Goal: Transaction & Acquisition: Purchase product/service

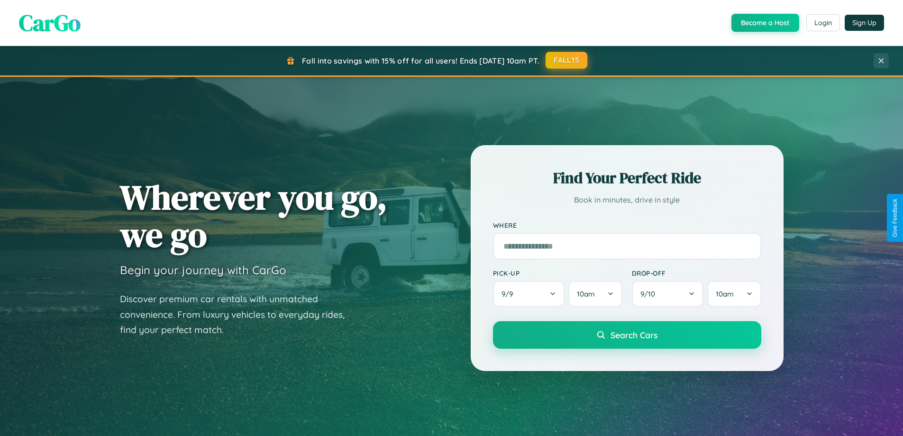
click at [567, 60] on button "FALL15" at bounding box center [567, 60] width 42 height 17
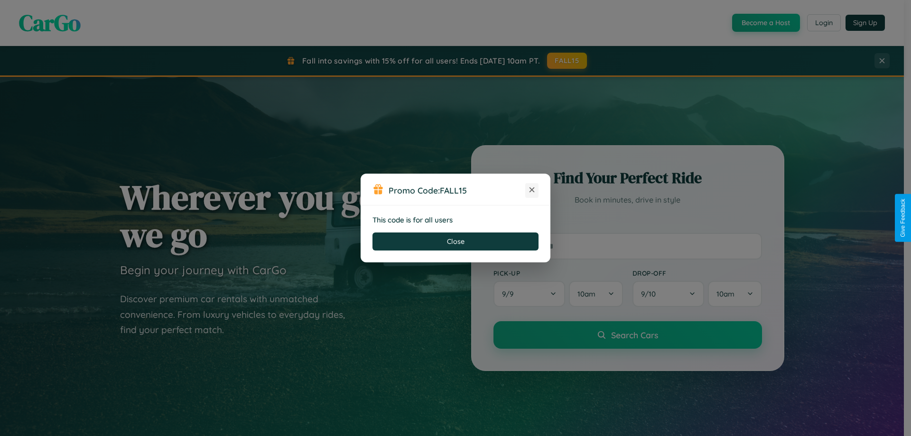
click at [532, 190] on icon at bounding box center [531, 189] width 9 height 9
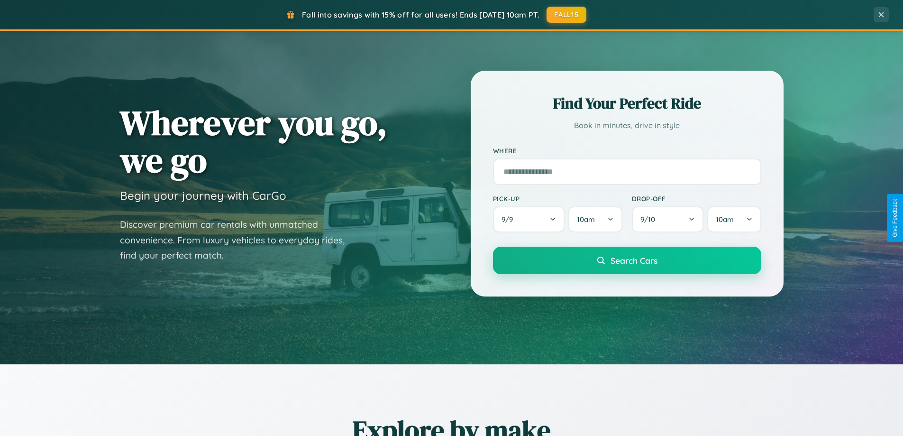
scroll to position [1825, 0]
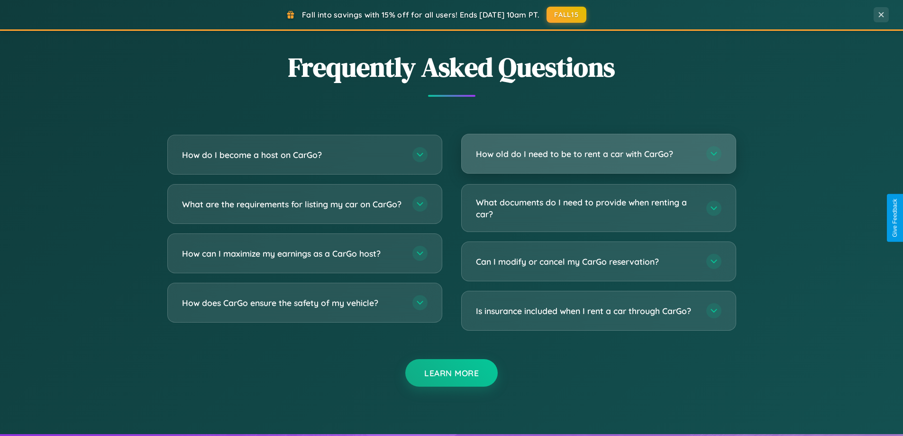
click at [599, 154] on h3 "How old do I need to be to rent a car with CarGo?" at bounding box center [586, 154] width 221 height 12
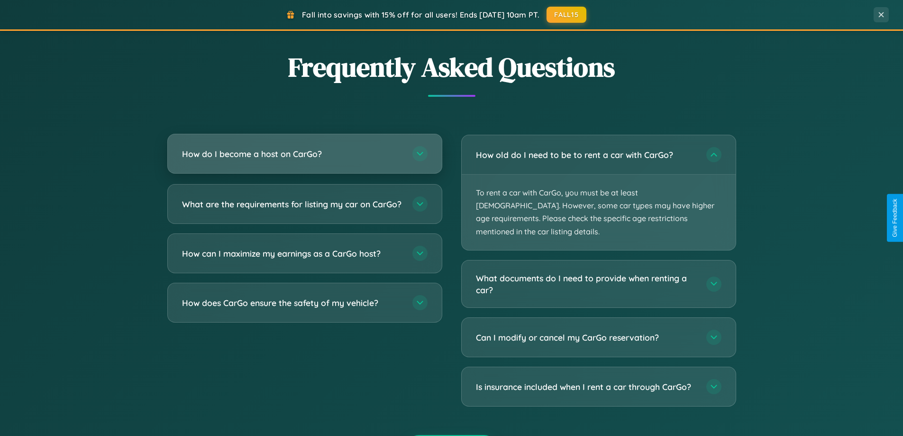
click at [304, 154] on h3 "How do I become a host on CarGo?" at bounding box center [292, 154] width 221 height 12
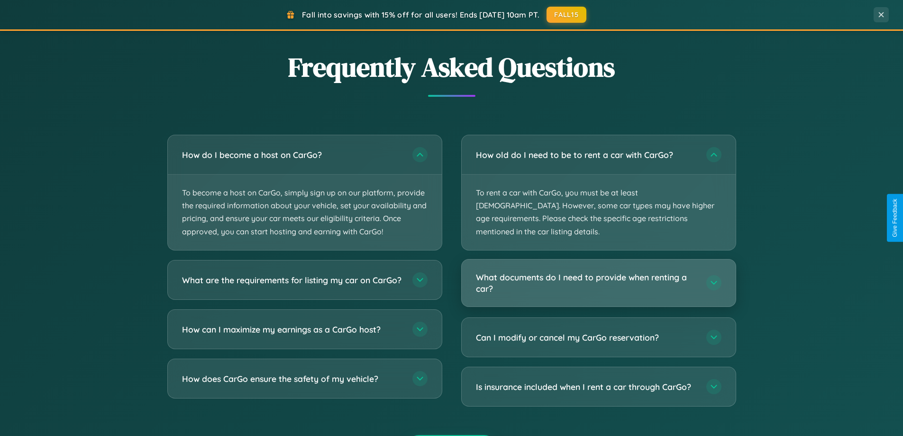
click at [599, 271] on h3 "What documents do I need to provide when renting a car?" at bounding box center [586, 282] width 221 height 23
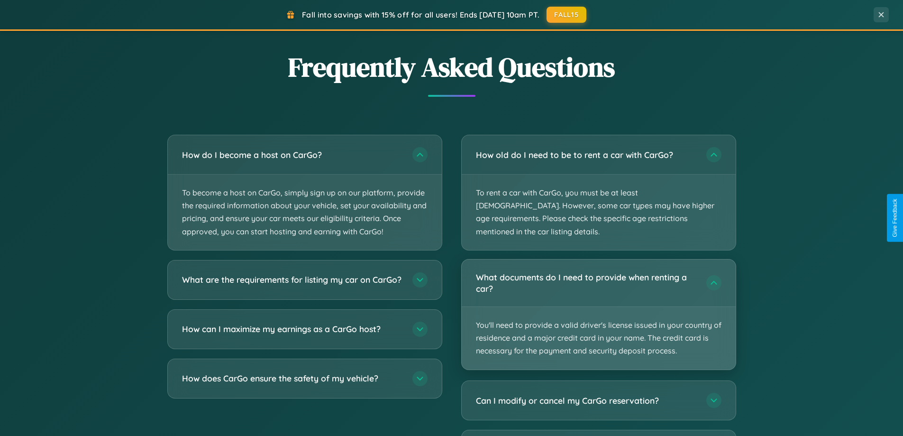
click at [599, 307] on p "You'll need to provide a valid driver's license issued in your country of resid…" at bounding box center [599, 338] width 274 height 63
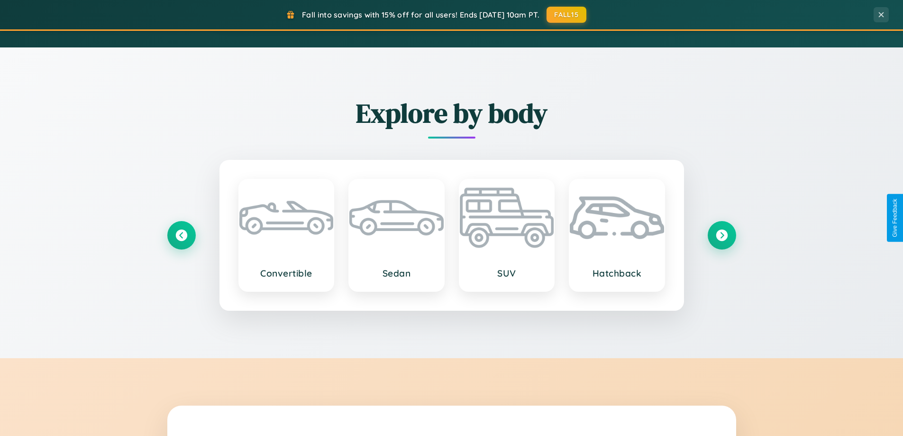
scroll to position [409, 0]
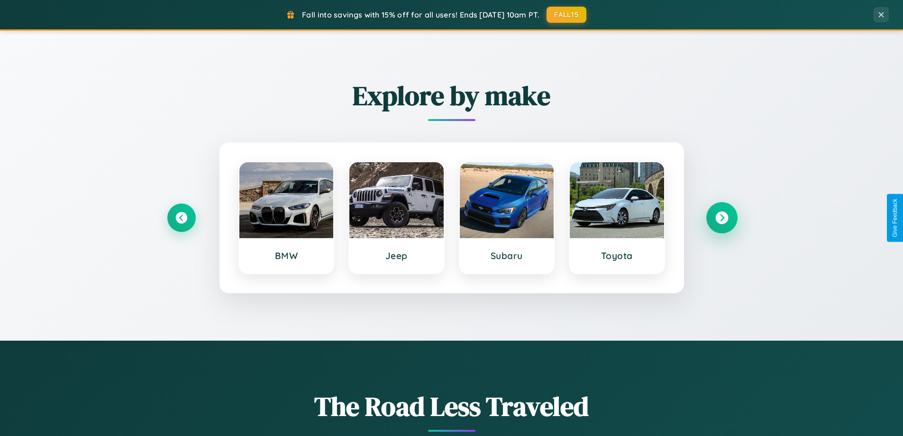
click at [722, 218] on icon at bounding box center [722, 218] width 13 height 13
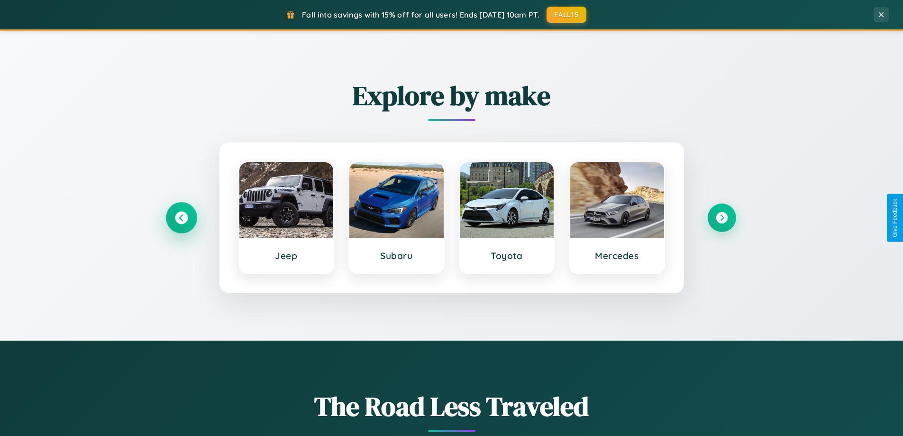
click at [181, 218] on icon at bounding box center [181, 218] width 13 height 13
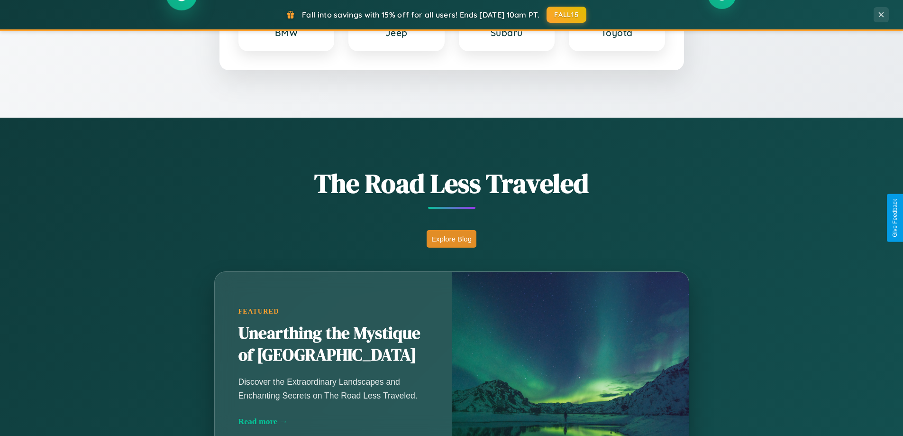
scroll to position [653, 0]
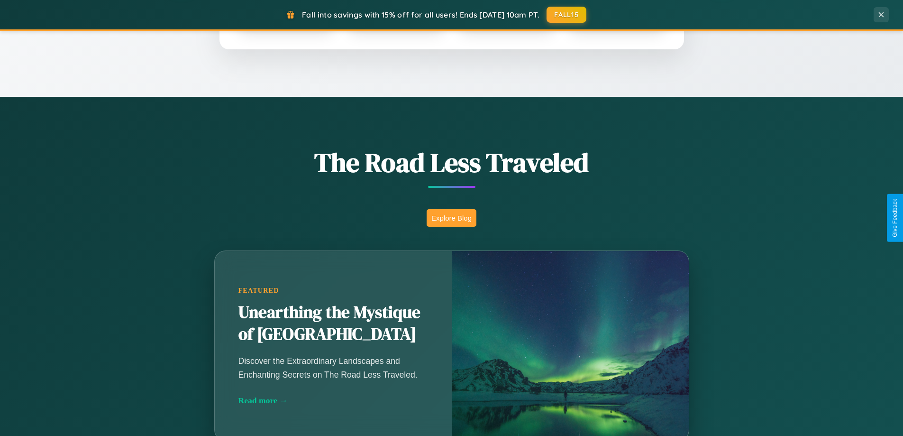
click at [451, 218] on button "Explore Blog" at bounding box center [452, 218] width 50 height 18
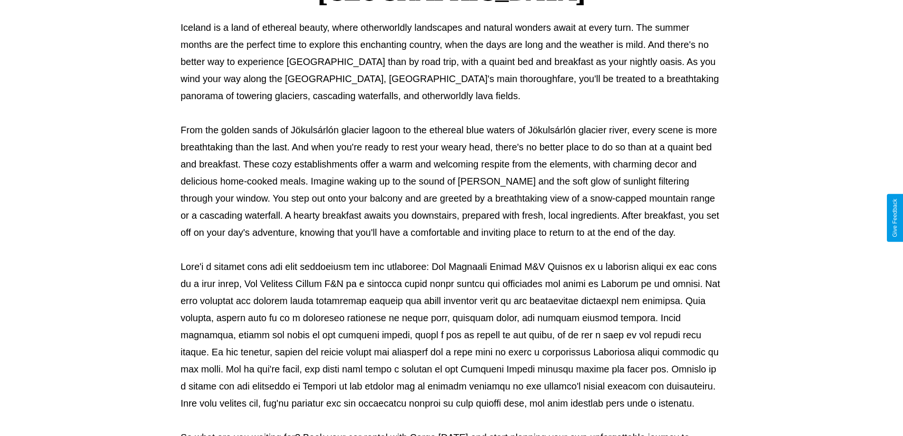
scroll to position [307, 0]
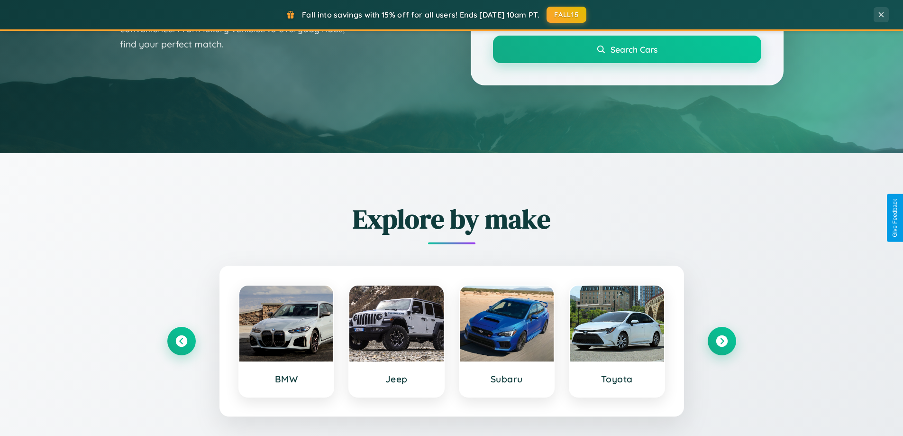
scroll to position [28, 0]
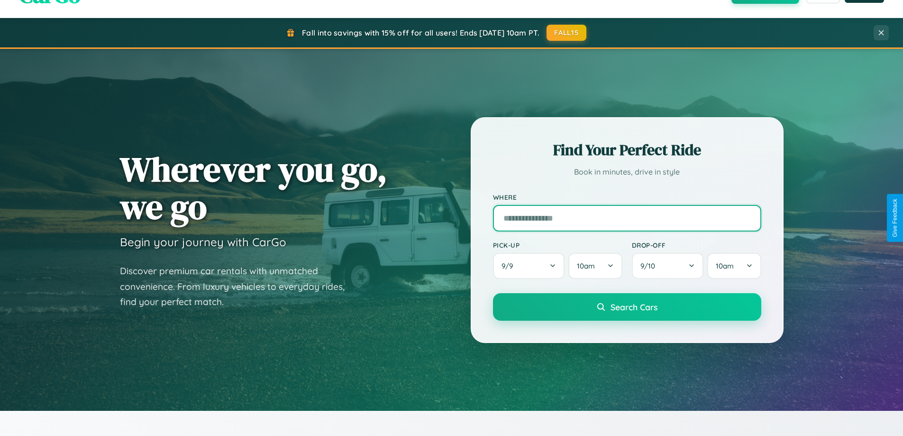
click at [627, 218] on input "text" at bounding box center [627, 218] width 268 height 27
type input "*********"
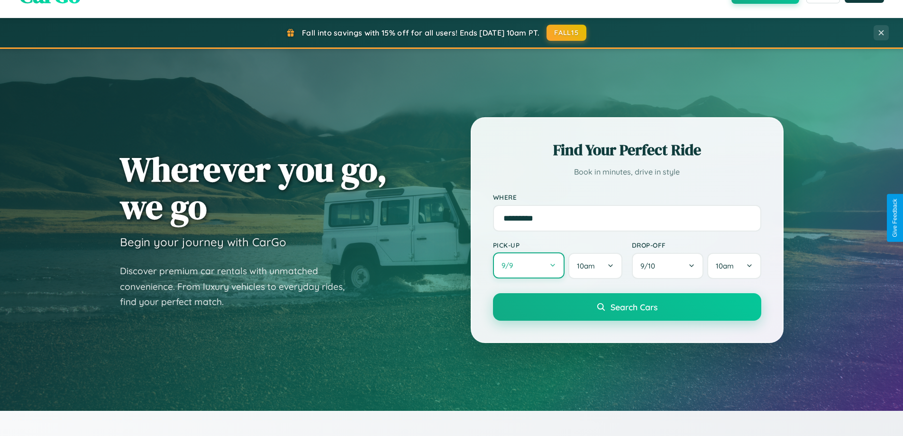
click at [529, 266] on button "9 / 9" at bounding box center [529, 265] width 72 height 26
select select "*"
select select "****"
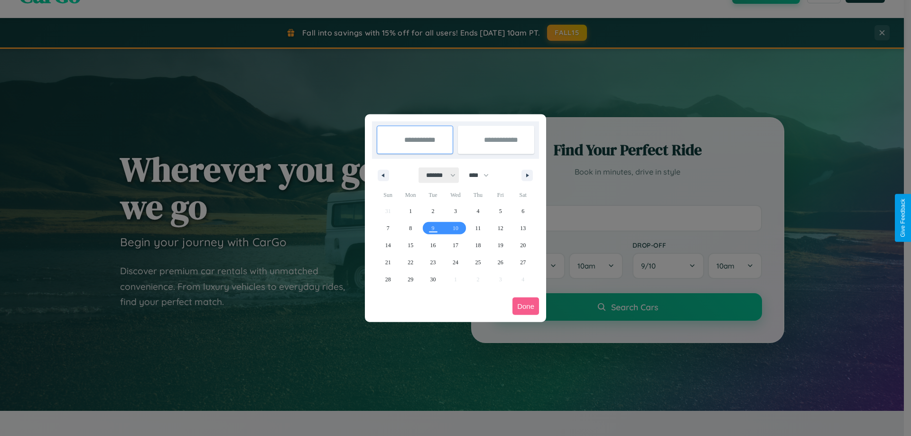
drag, startPoint x: 436, startPoint y: 175, endPoint x: 455, endPoint y: 190, distance: 24.3
click at [436, 175] on select "******* ******** ***** ***** *** **** **** ****** ********* ******* ******** **…" at bounding box center [439, 175] width 40 height 16
select select "*"
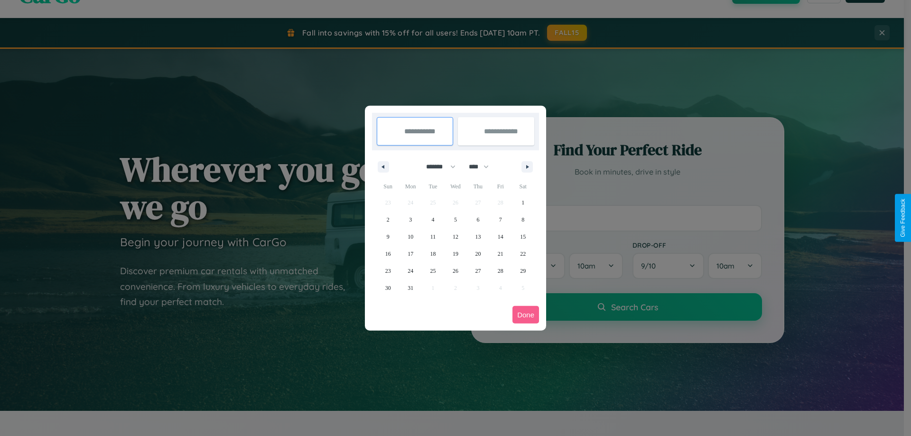
click at [483, 166] on select "**** **** **** **** **** **** **** **** **** **** **** **** **** **** **** ****…" at bounding box center [478, 167] width 28 height 16
select select "****"
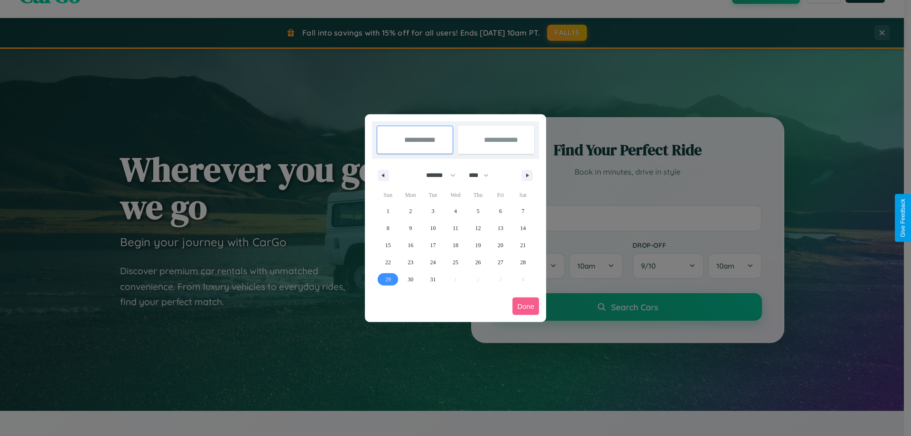
click at [387, 279] on span "29" at bounding box center [388, 279] width 6 height 17
type input "**********"
click at [527, 175] on icon "button" at bounding box center [528, 176] width 5 height 4
select select "*"
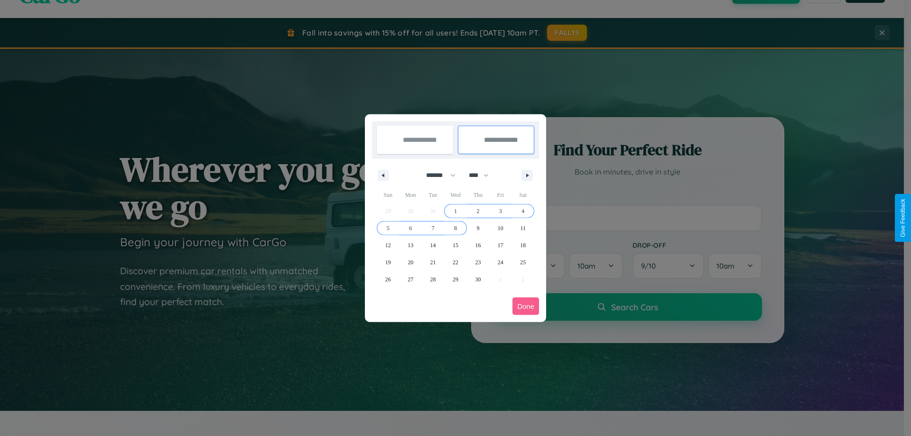
click at [455, 228] on span "8" at bounding box center [455, 228] width 3 height 17
type input "**********"
select select "*"
click at [525, 306] on button "Done" at bounding box center [525, 306] width 27 height 18
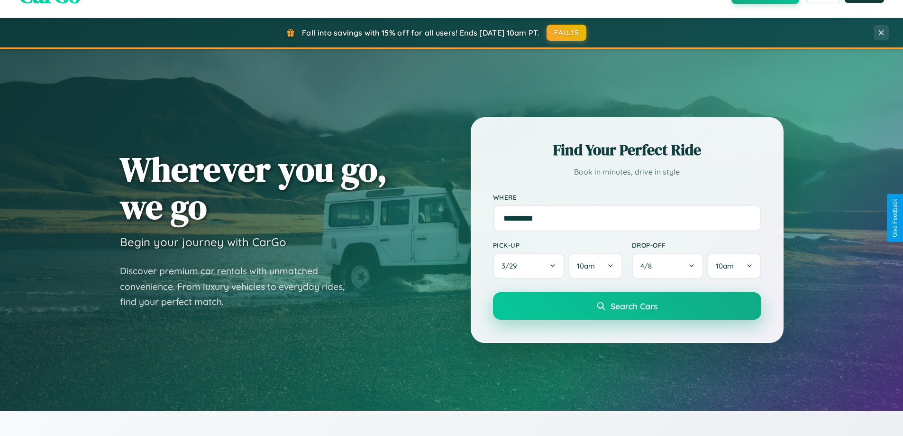
click at [627, 306] on span "Search Cars" at bounding box center [634, 306] width 47 height 10
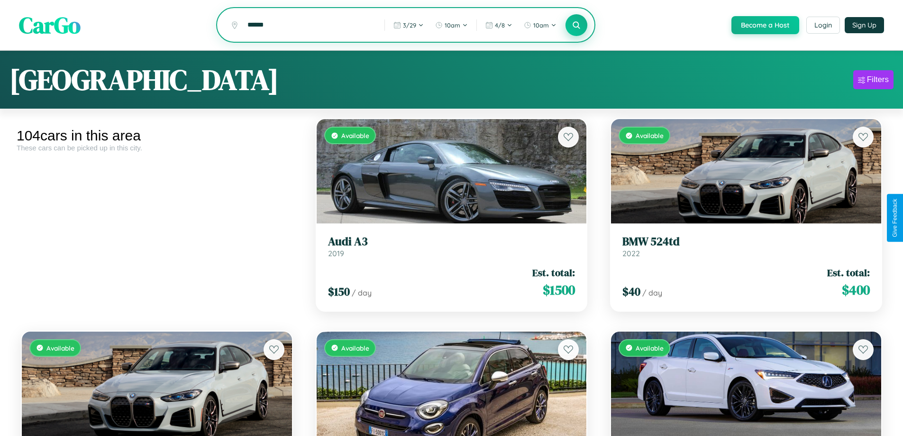
click at [576, 26] on icon at bounding box center [576, 24] width 9 height 9
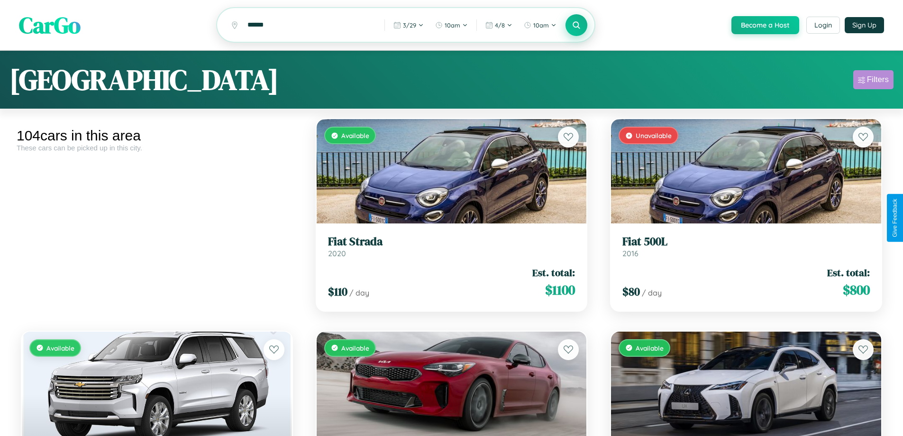
click at [874, 81] on div "Filters" at bounding box center [878, 79] width 22 height 9
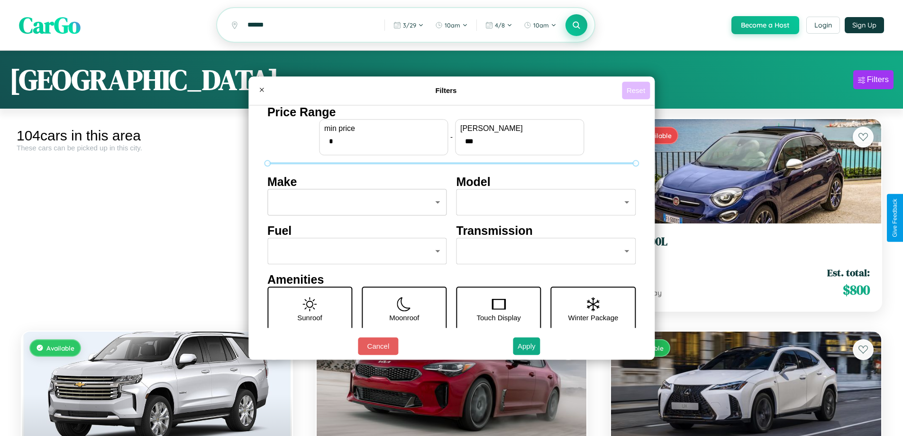
click at [637, 90] on button "Reset" at bounding box center [636, 91] width 28 height 18
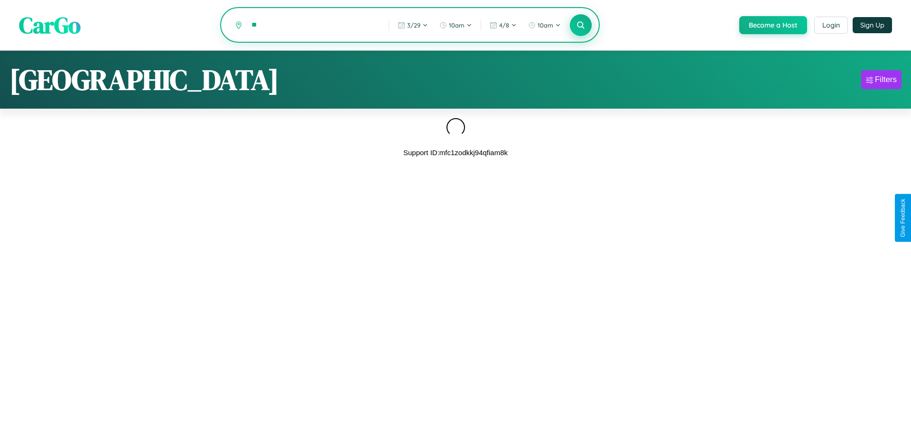
type input "*"
type input "**********"
click at [580, 25] on icon at bounding box center [580, 24] width 9 height 9
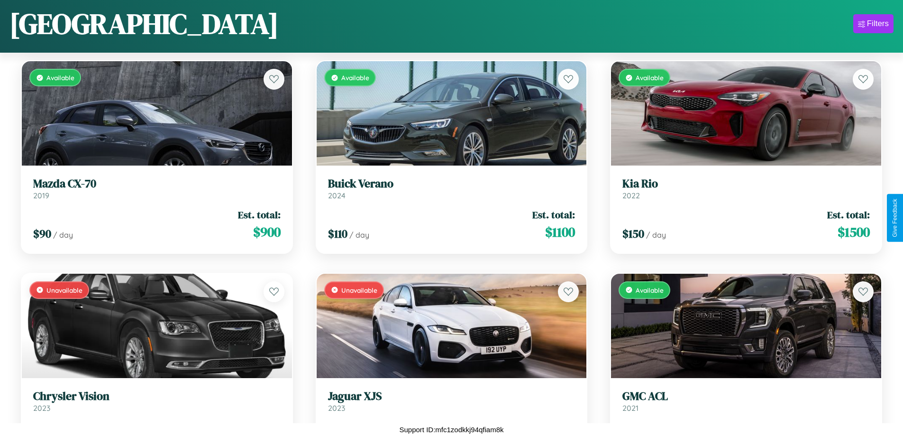
scroll to position [5018, 0]
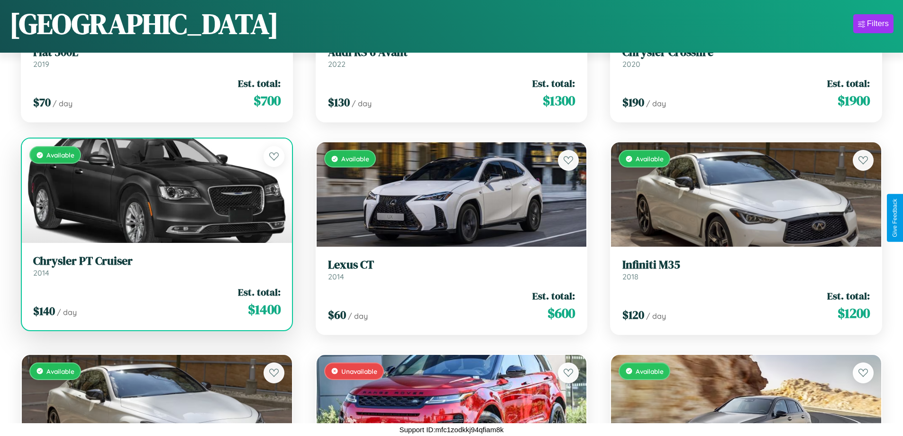
click at [156, 266] on h3 "Chrysler PT Cruiser" at bounding box center [157, 261] width 248 height 14
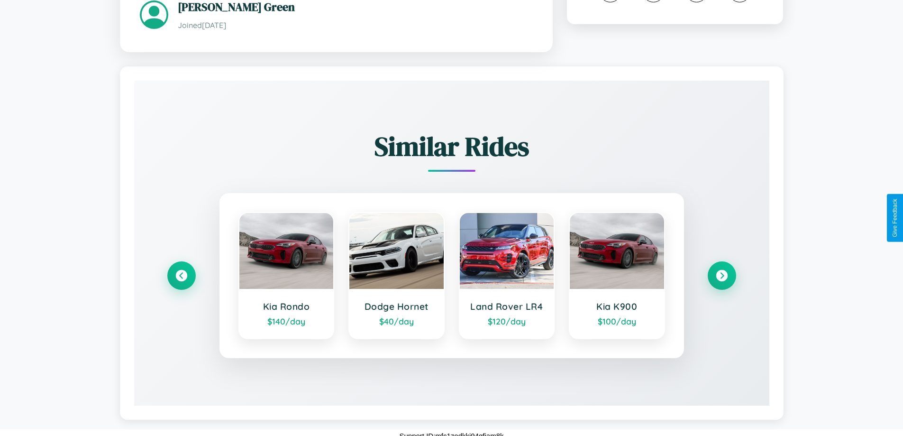
scroll to position [544, 0]
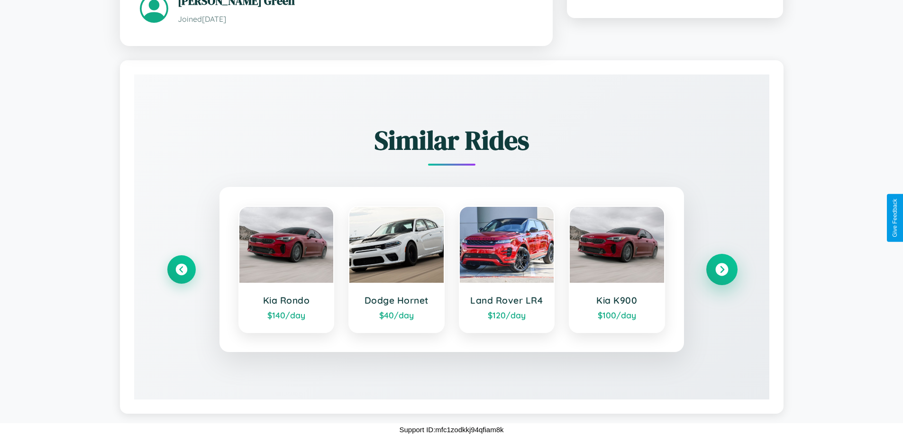
click at [722, 269] on icon at bounding box center [722, 269] width 13 height 13
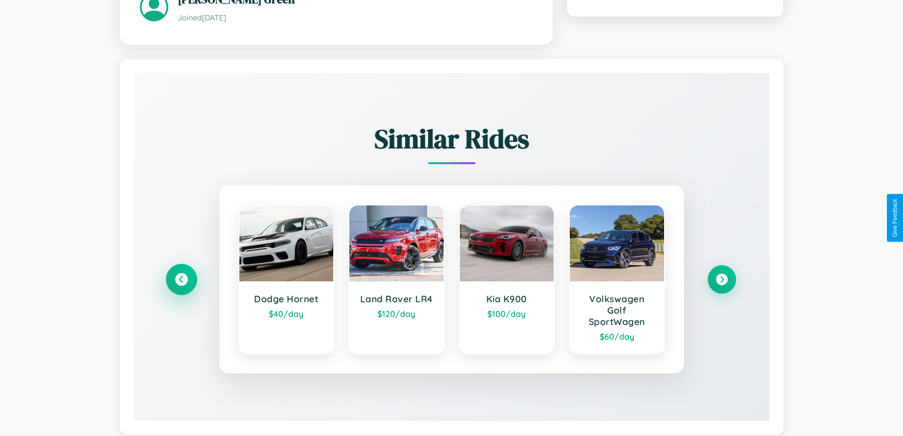
click at [181, 280] on icon at bounding box center [181, 279] width 13 height 13
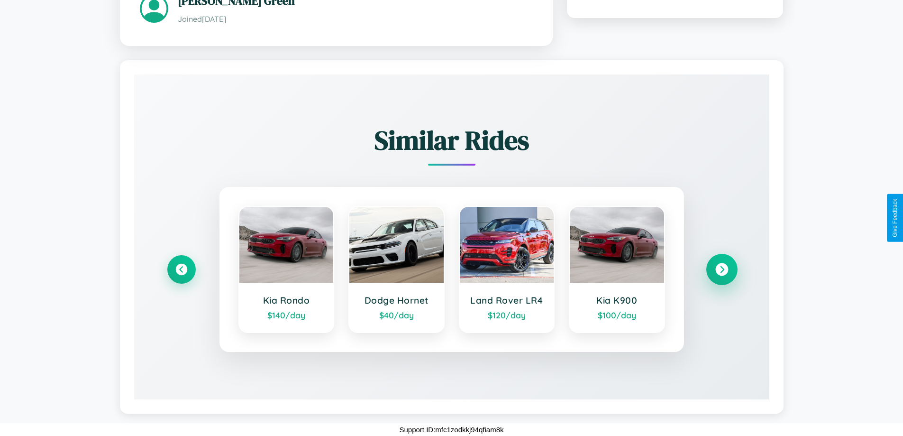
click at [722, 269] on icon at bounding box center [722, 269] width 13 height 13
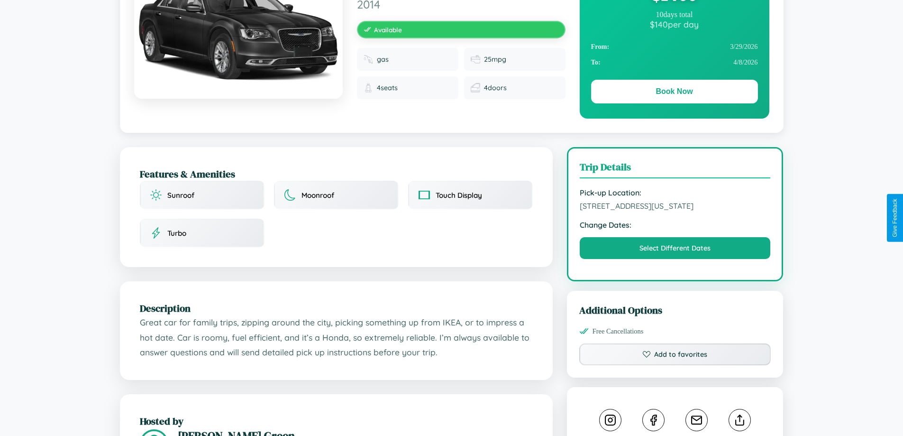
scroll to position [102, 0]
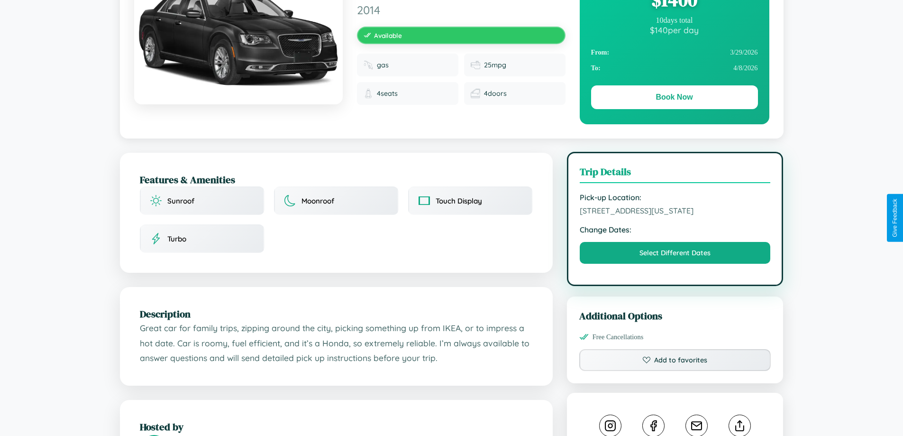
click at [675, 215] on span "[STREET_ADDRESS][US_STATE]" at bounding box center [675, 210] width 191 height 9
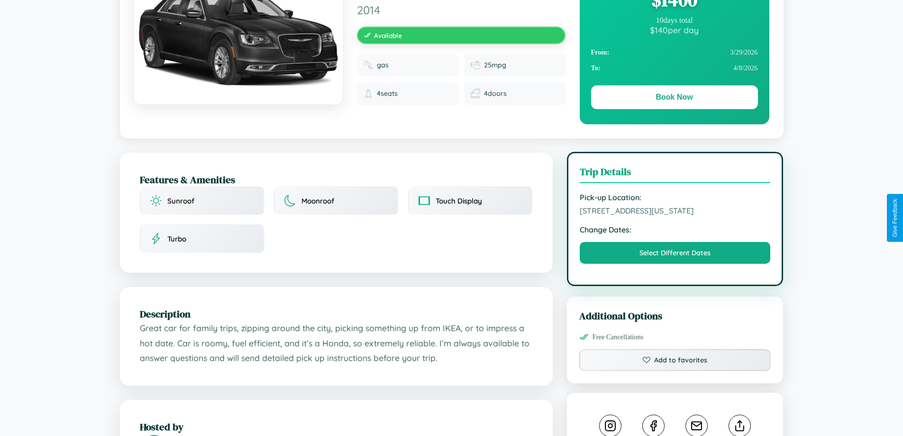
click at [675, 215] on span "[STREET_ADDRESS][US_STATE]" at bounding box center [675, 210] width 191 height 9
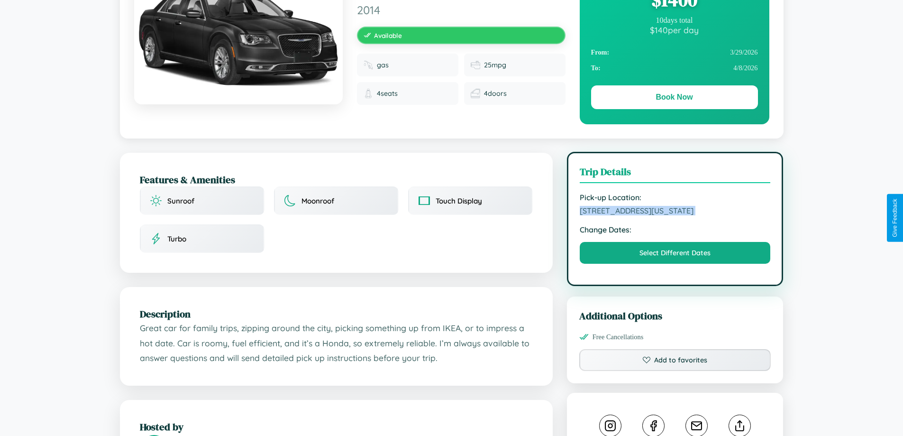
click at [675, 215] on span "[STREET_ADDRESS][US_STATE]" at bounding box center [675, 210] width 191 height 9
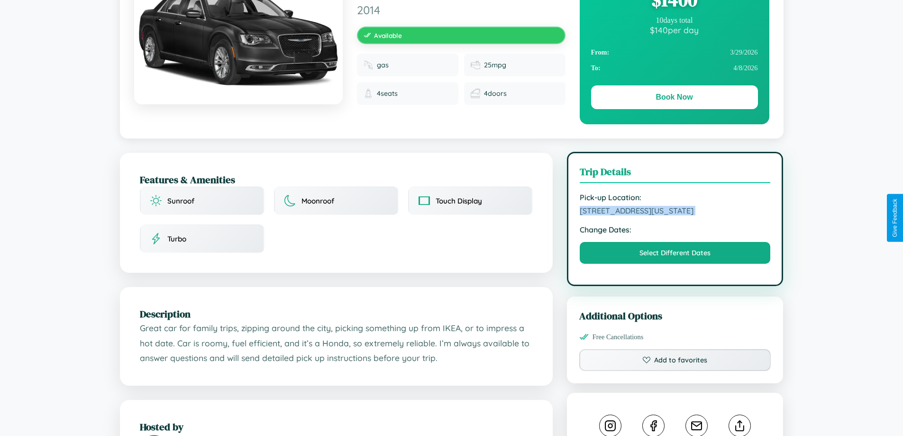
click at [675, 215] on span "[STREET_ADDRESS][US_STATE]" at bounding box center [675, 210] width 191 height 9
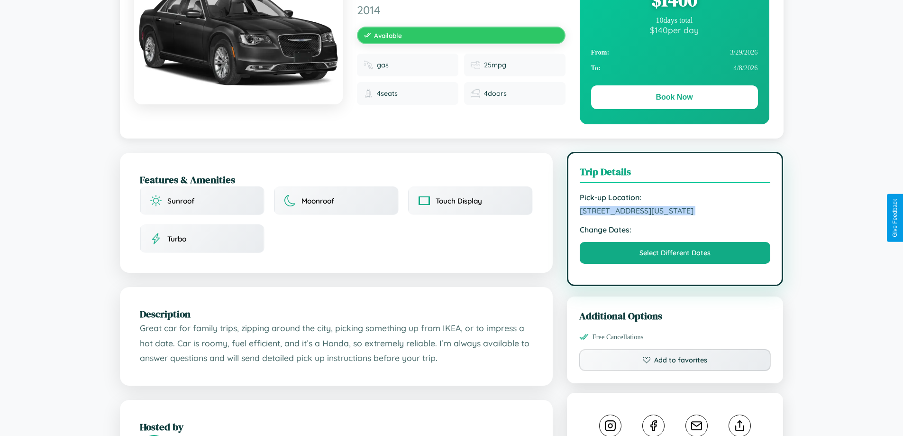
click at [675, 215] on span "[STREET_ADDRESS][US_STATE]" at bounding box center [675, 210] width 191 height 9
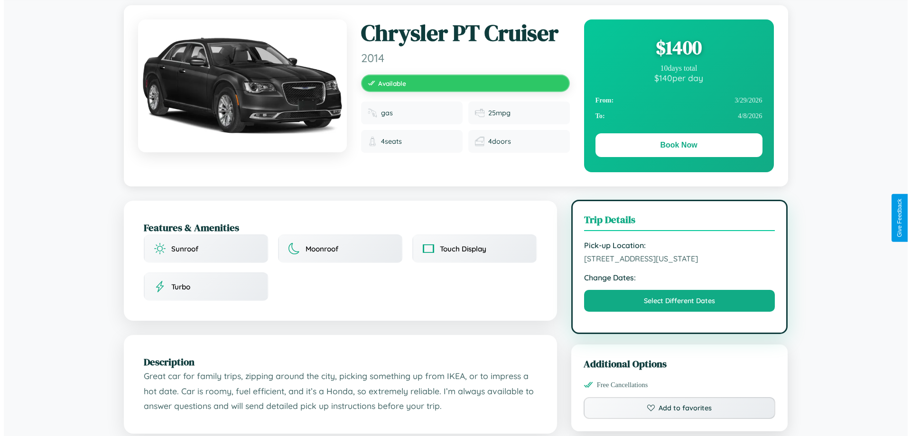
scroll to position [0, 0]
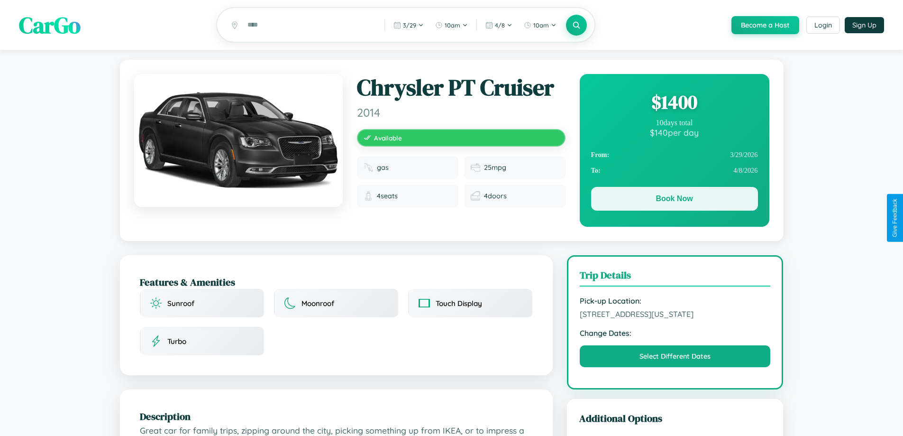
click at [674, 200] on button "Book Now" at bounding box center [674, 199] width 167 height 24
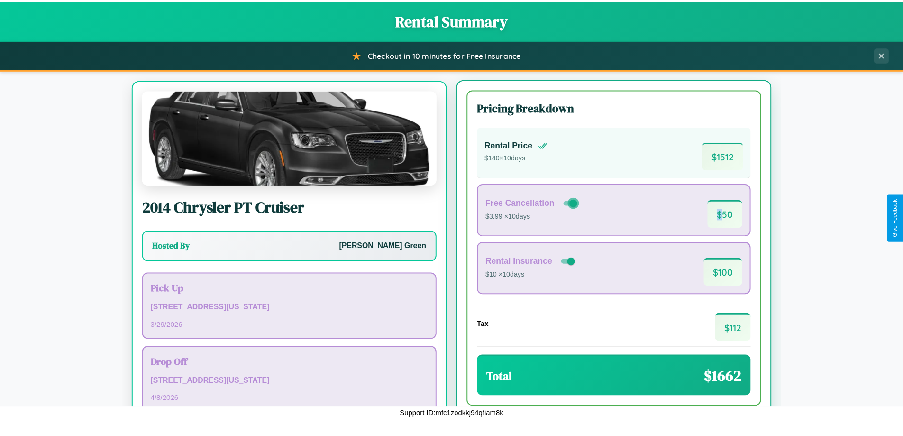
scroll to position [44, 0]
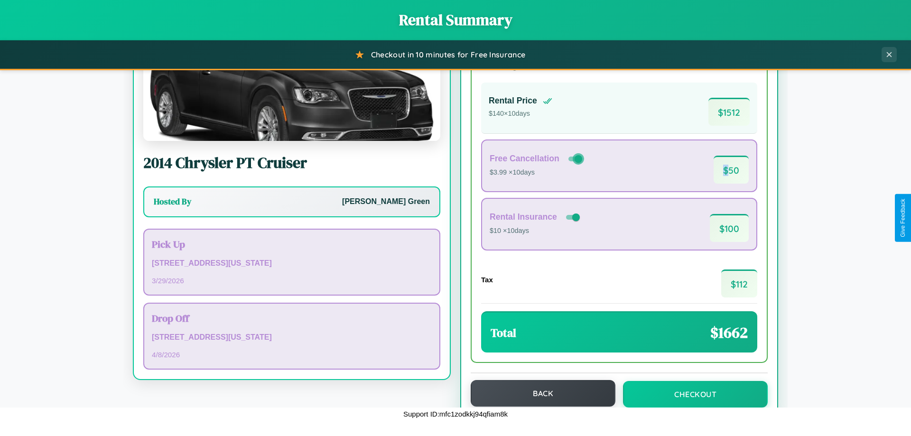
click at [538, 393] on button "Back" at bounding box center [542, 393] width 145 height 27
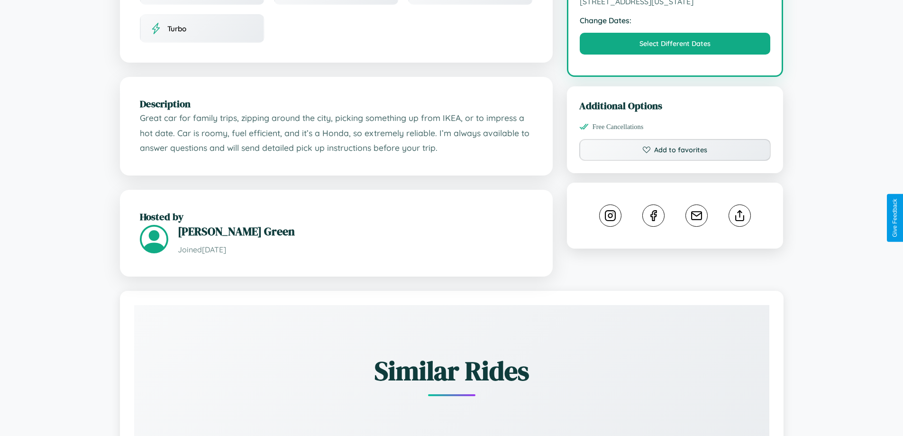
scroll to position [321, 0]
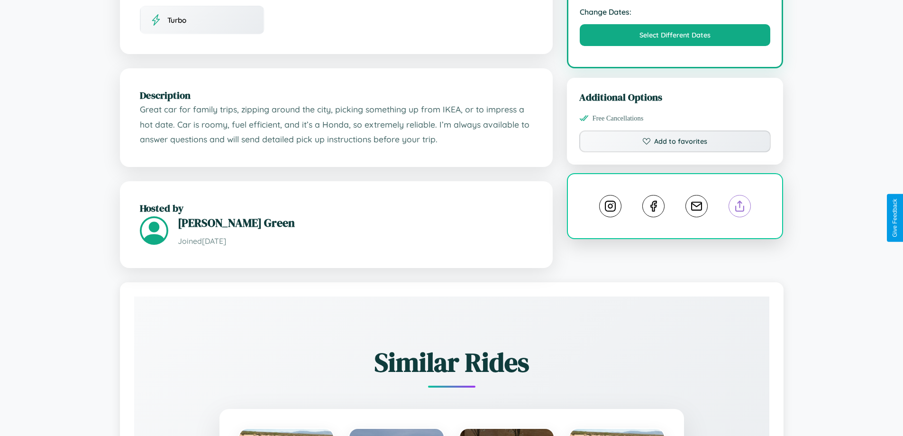
click at [740, 208] on line at bounding box center [740, 204] width 0 height 7
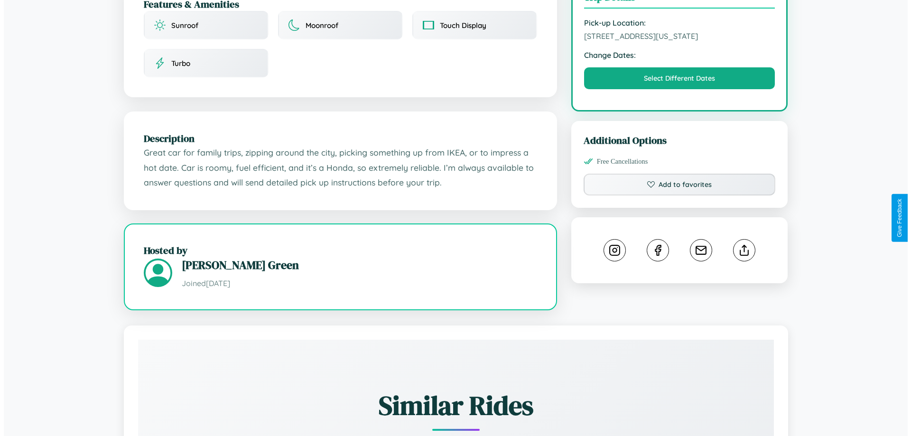
scroll to position [256, 0]
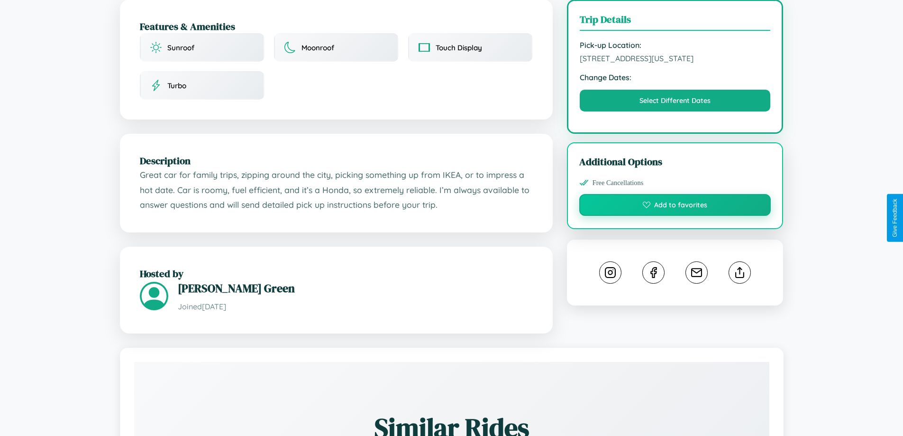
click at [675, 216] on button "Add to favorites" at bounding box center [676, 205] width 192 height 22
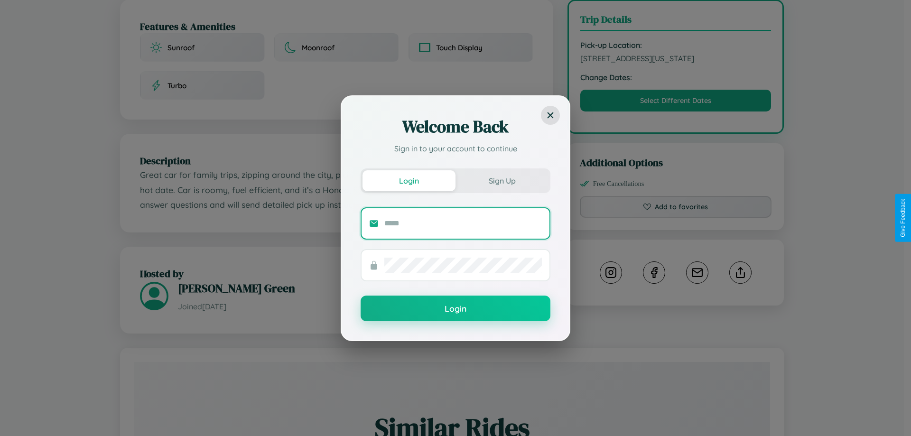
click at [463, 223] on input "text" at bounding box center [462, 223] width 157 height 15
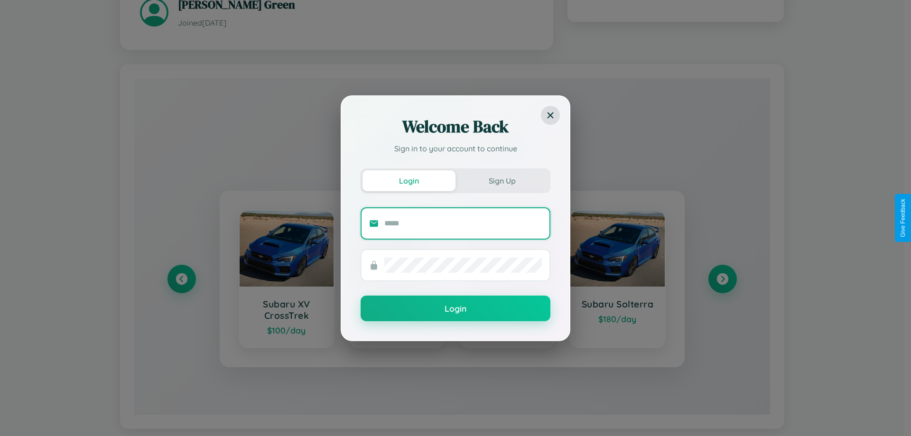
scroll to position [556, 0]
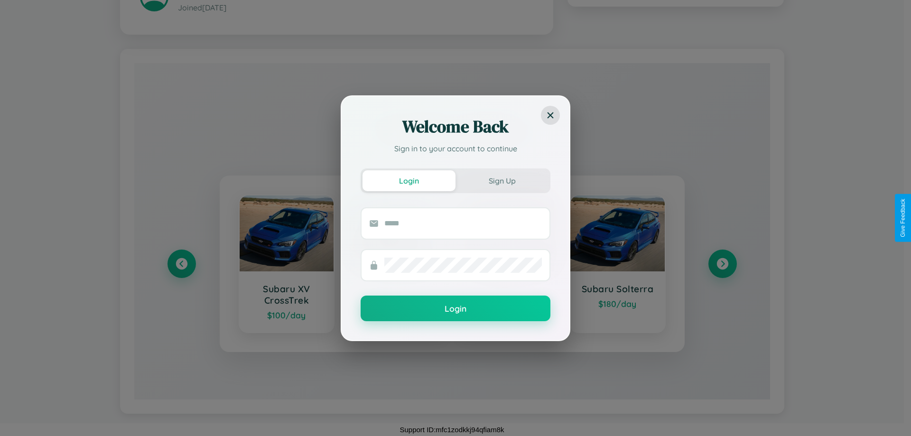
click at [722, 263] on div "Welcome Back Sign in to your account to continue Login Sign Up Login" at bounding box center [455, 218] width 911 height 436
click at [181, 263] on div "Welcome Back Sign in to your account to continue Login Sign Up Login" at bounding box center [455, 218] width 911 height 436
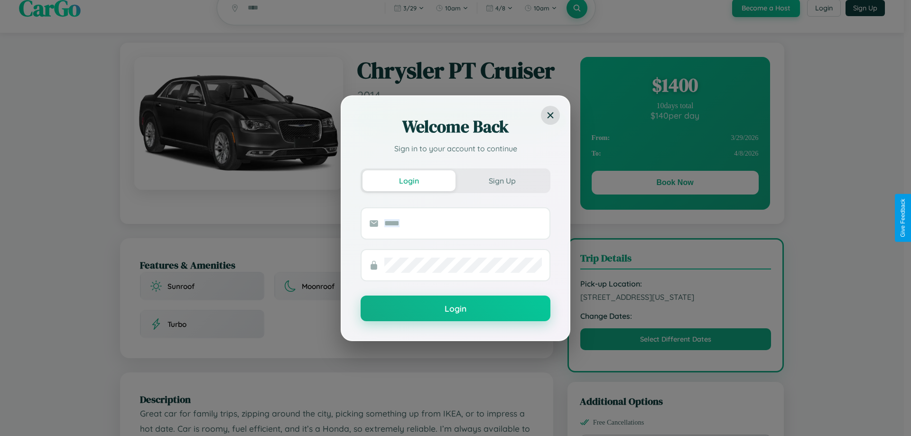
scroll to position [0, 0]
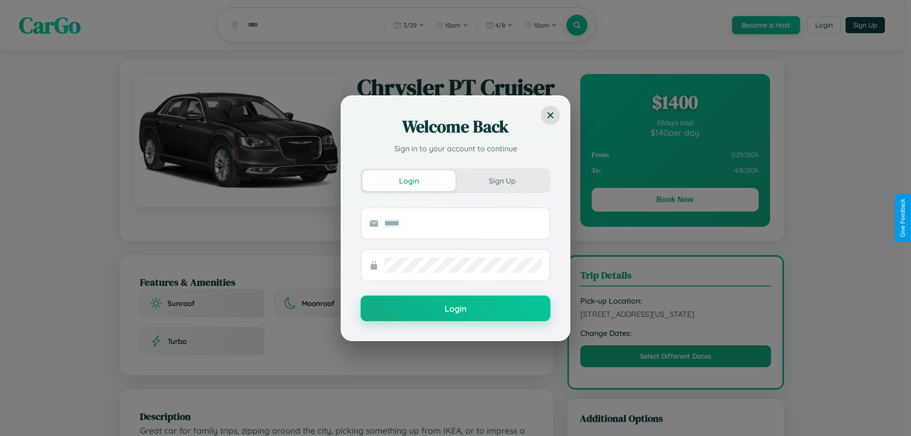
click at [674, 201] on div "Welcome Back Sign in to your account to continue Login Sign Up Login" at bounding box center [455, 218] width 911 height 436
